Goal: Task Accomplishment & Management: Register for event/course

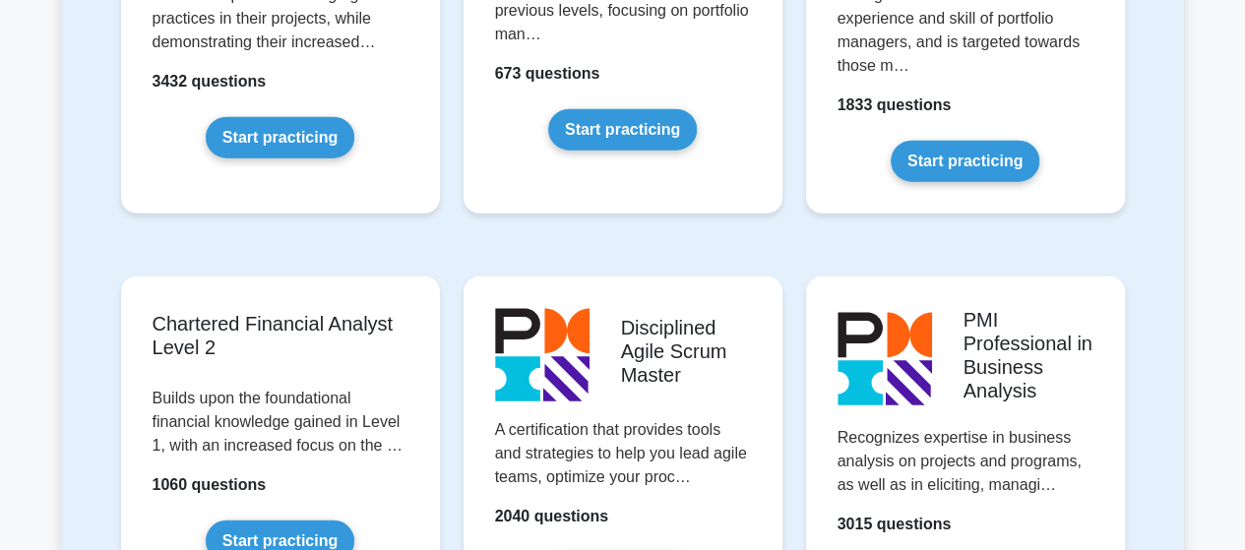
scroll to position [2658, 0]
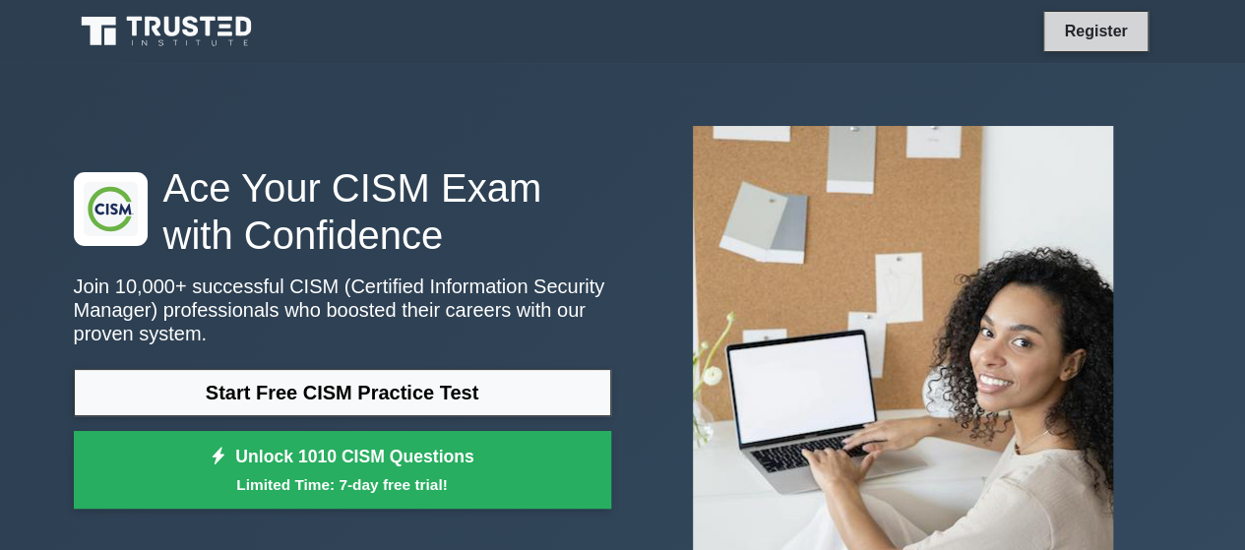
click at [1118, 33] on link "Register" at bounding box center [1095, 31] width 87 height 25
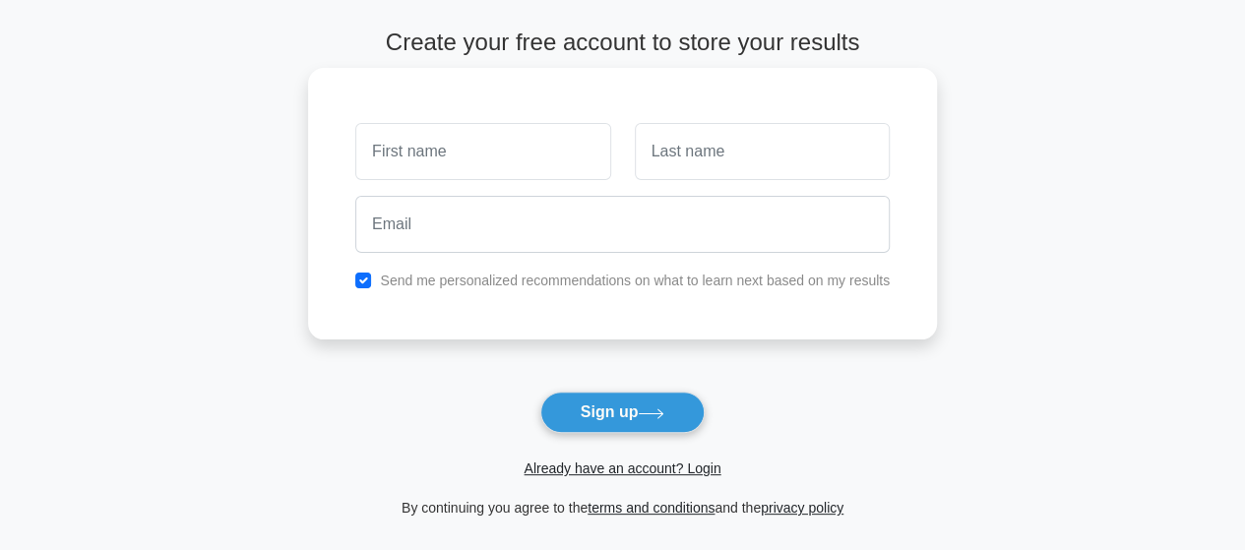
scroll to position [197, 0]
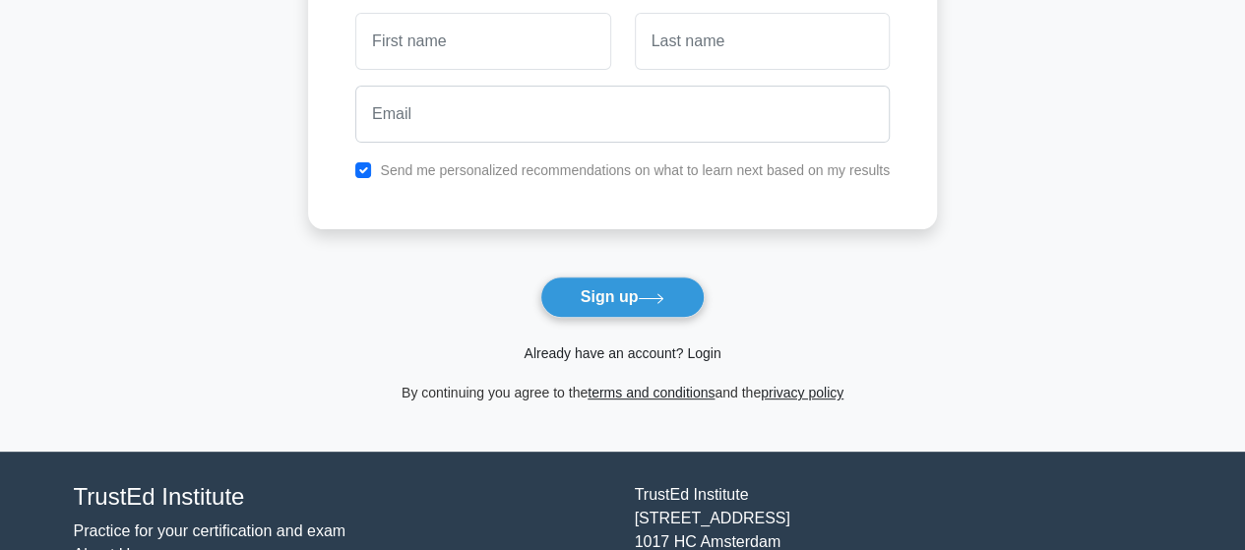
click at [710, 353] on link "Already have an account? Login" at bounding box center [622, 354] width 197 height 16
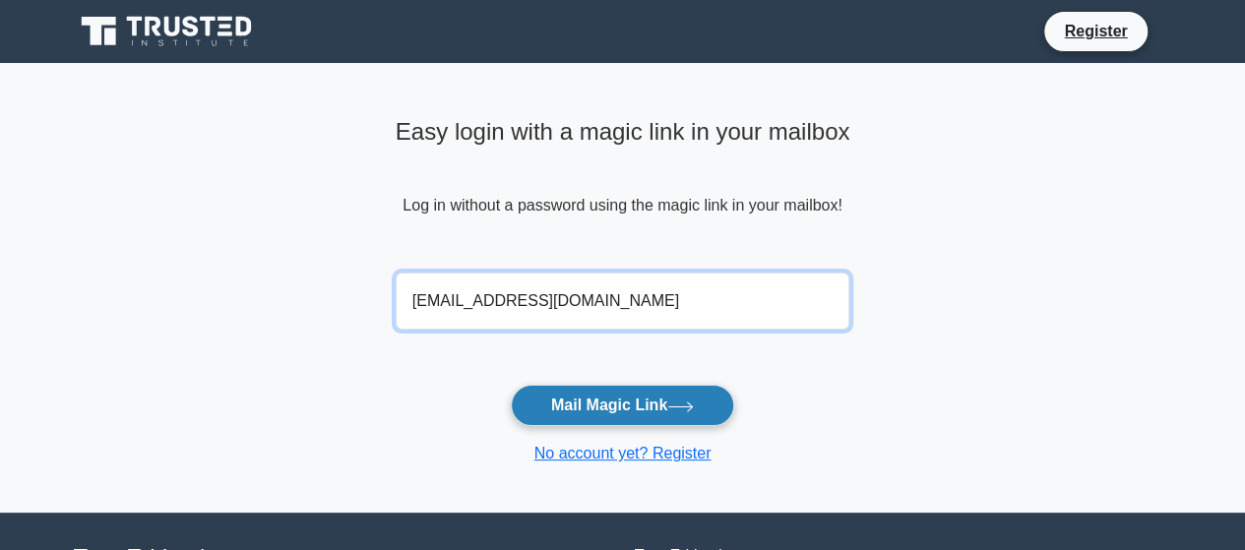
type input "gh.lopez15@gmail.com"
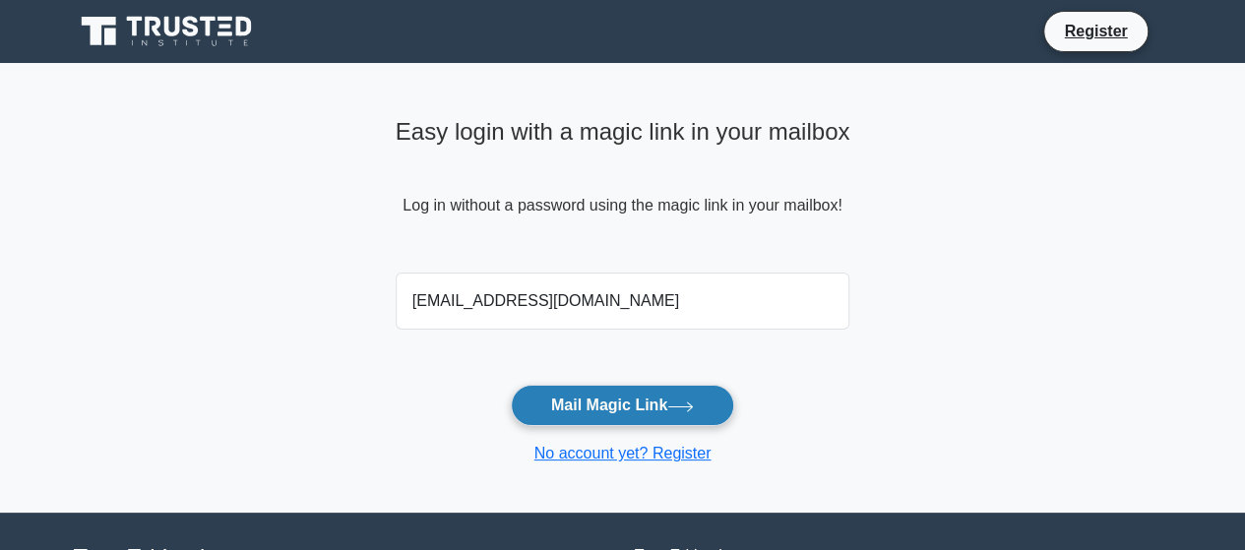
click at [649, 422] on button "Mail Magic Link" at bounding box center [622, 405] width 223 height 41
